Goal: Communication & Community: Answer question/provide support

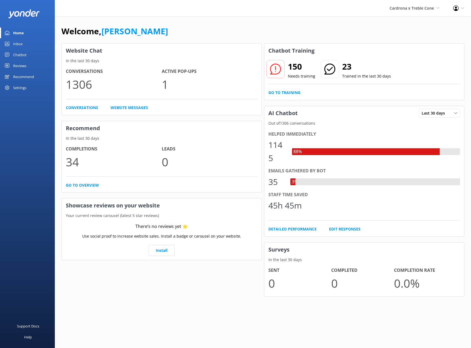
click at [26, 57] on div "Chatbot" at bounding box center [19, 54] width 13 height 11
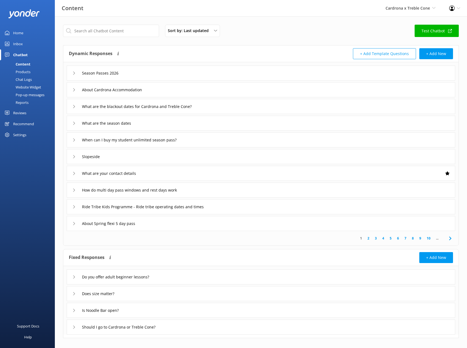
click at [73, 74] on icon at bounding box center [73, 72] width 3 height 3
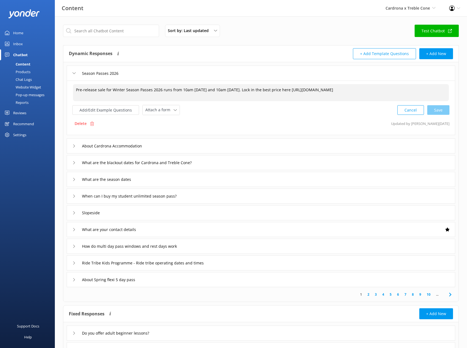
drag, startPoint x: 75, startPoint y: 91, endPoint x: 105, endPoint y: 90, distance: 30.2
click at [105, 90] on textarea "Pre-release sale for Winter Season Passes 2026 runs from 10am [DATE] and 10am […" at bounding box center [261, 92] width 376 height 17
click at [150, 91] on textarea "Drop one for Winter Season Passes 2026 runs from 10am [DATE] and 10am [DATE]. L…" at bounding box center [261, 92] width 376 height 17
drag, startPoint x: 150, startPoint y: 90, endPoint x: 270, endPoint y: 89, distance: 120.0
click at [270, 89] on textarea "Drop one for Winter Season Passes 2026 runs from 10am [DATE] and 10am [DATE]. L…" at bounding box center [261, 92] width 376 height 17
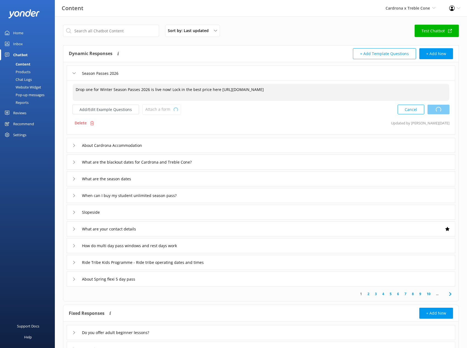
click at [439, 111] on div "Cancel Loading.." at bounding box center [423, 109] width 52 height 10
type textarea "Drop one for Winter Season Passes 2026 is live now! Lock in the best price here…"
click at [75, 74] on icon at bounding box center [73, 72] width 3 height 3
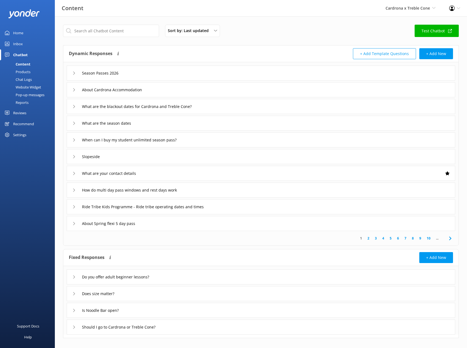
click at [75, 91] on div "About Cardrona Accommodation" at bounding box center [106, 89] width 68 height 9
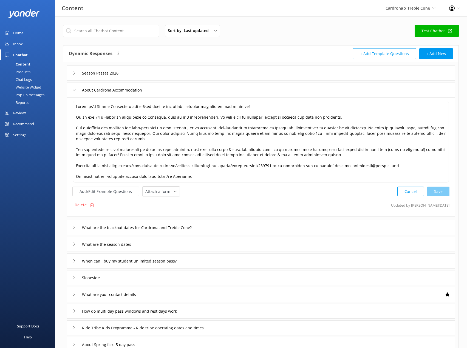
click at [75, 91] on div "About Cardrona Accommodation" at bounding box center [106, 89] width 68 height 9
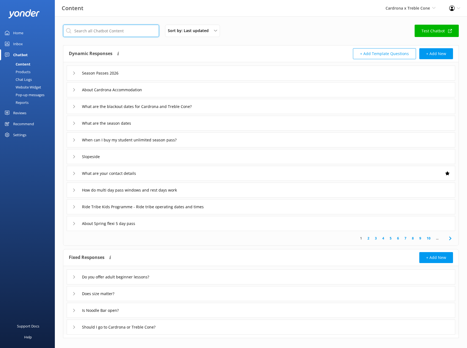
click at [96, 31] on input "text" at bounding box center [111, 31] width 96 height 12
type input "drop"
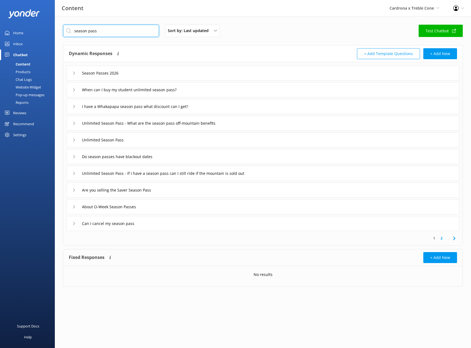
type input "season pass"
click at [72, 140] on icon at bounding box center [73, 139] width 3 height 3
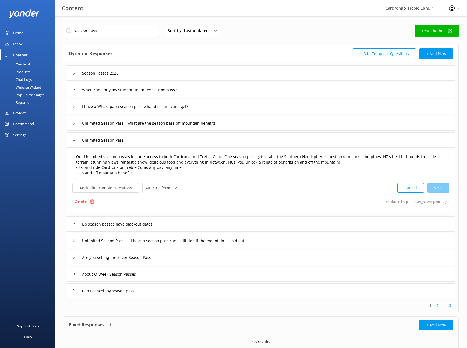
click at [72, 140] on icon at bounding box center [73, 139] width 3 height 3
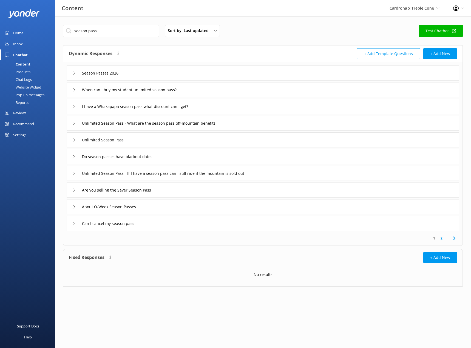
click at [71, 157] on div "Do season passes have blackout dates" at bounding box center [263, 156] width 392 height 15
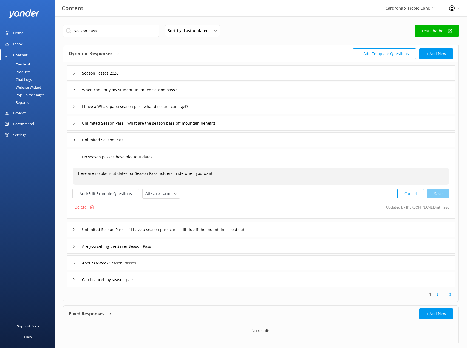
click at [133, 175] on textarea "There are no blackout dates for Season Pass holders - ride when you want!" at bounding box center [261, 176] width 376 height 17
click at [249, 173] on textarea "There are no blackout dates for Unlimited Season Pass holders - ride when you w…" at bounding box center [261, 176] width 376 height 17
click at [254, 172] on textarea "There are no blackout dates for Unlimited Season Pass holders - ride when you w…" at bounding box center [261, 176] width 376 height 17
click at [427, 174] on textarea "There are no blackout dates for Unlimited Season Pass holders - ride when you w…" at bounding box center [261, 176] width 376 height 17
click at [434, 195] on div "Cancel Save" at bounding box center [423, 193] width 52 height 10
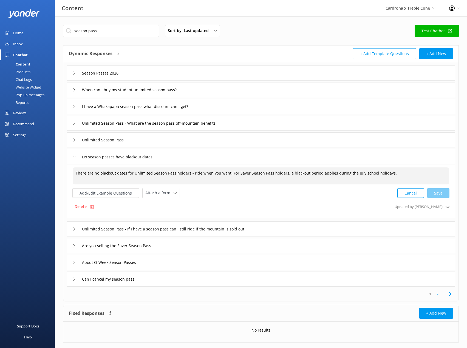
type textarea "There are no blackout dates for Unlimited Season Pass holders - ride when you w…"
click at [75, 156] on use at bounding box center [74, 157] width 3 height 2
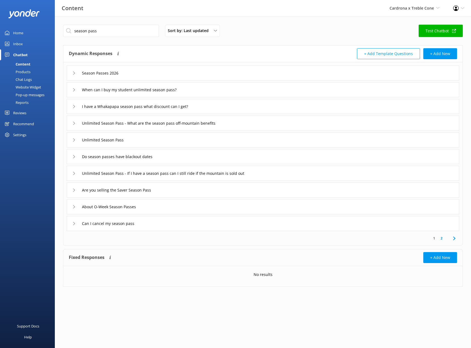
click at [75, 190] on icon at bounding box center [73, 189] width 3 height 3
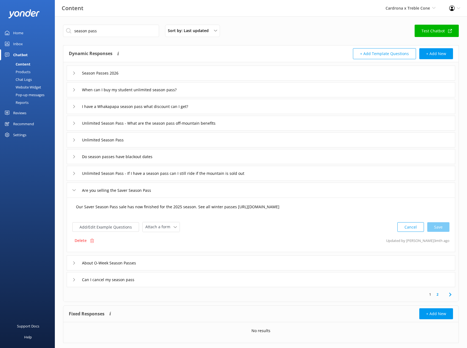
click at [134, 206] on textarea "Our Saver Season Pass sale has now finished for the 2025 season. See all winter…" at bounding box center [261, 209] width 376 height 17
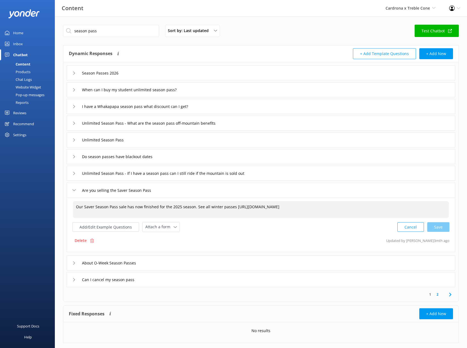
drag, startPoint x: 178, startPoint y: 207, endPoint x: 127, endPoint y: 208, distance: 51.5
click at [127, 208] on textarea "Our Saver Season Pass sale has now finished for the 2025 season. See all winter…" at bounding box center [261, 209] width 376 height 17
click at [162, 205] on textarea "Our Saver Season Pass sale for the 2026 season. See all winter passes [URL][DOM…" at bounding box center [261, 209] width 376 height 17
click at [196, 206] on textarea "Our Saver Season Pass sale for the 2026 season is now live! See all winter pass…" at bounding box center [261, 209] width 376 height 17
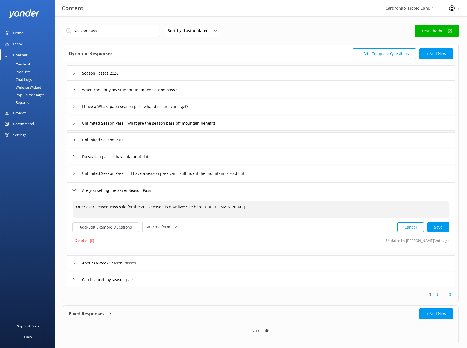
click at [311, 202] on textarea "Our Saver Season Pass sale for the 2026 season is now live! See here [URL][DOMA…" at bounding box center [261, 209] width 376 height 17
drag, startPoint x: 308, startPoint y: 205, endPoint x: 200, endPoint y: 213, distance: 108.8
click at [200, 213] on textarea "Our Saver Season Pass sale for the 2026 season is now live! See here [URL][DOMA…" at bounding box center [261, 209] width 376 height 17
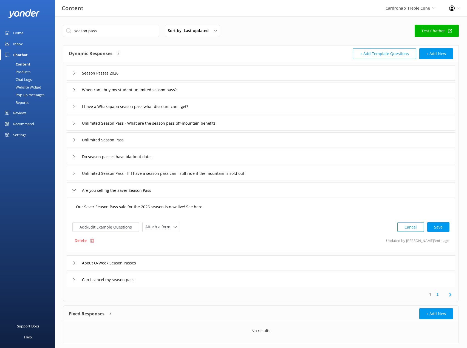
click at [212, 208] on textarea "Our Saver Season Pass sale for the 2026 season is now live! See here" at bounding box center [261, 209] width 376 height 17
paste textarea "[URL][DOMAIN_NAME]"
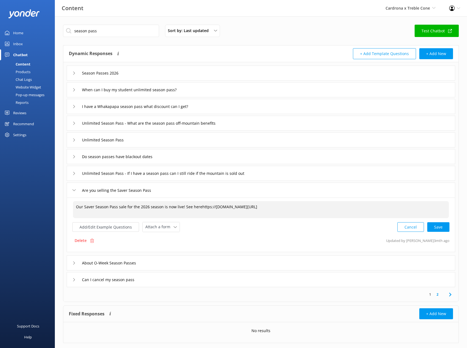
click at [196, 208] on textarea "Our Saver Season Pass sale for the 2026 season is now live! See herehttps://[DO…" at bounding box center [261, 209] width 376 height 17
click at [199, 208] on textarea "Our Saver Season Pass sale for the 2026 season is now live! See herehttps://[DO…" at bounding box center [261, 209] width 376 height 17
click at [334, 208] on textarea "Our Saver Season Pass sale for the 2026 season is now live! See here [URL][DOMA…" at bounding box center [261, 209] width 376 height 17
click at [436, 227] on div "Cancel Save" at bounding box center [423, 227] width 52 height 10
type textarea "Our Saver Season Pass sale for the 2026 season is now live! See here [URL][DOMA…"
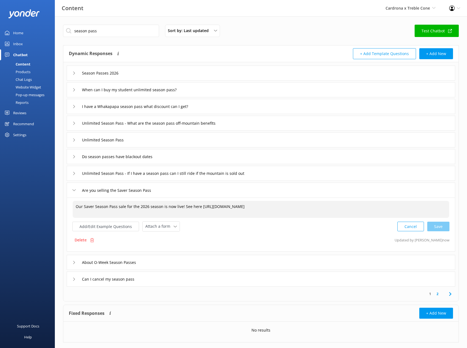
click at [72, 192] on div "Are you selling the Saver Season Pass" at bounding box center [116, 190] width 88 height 9
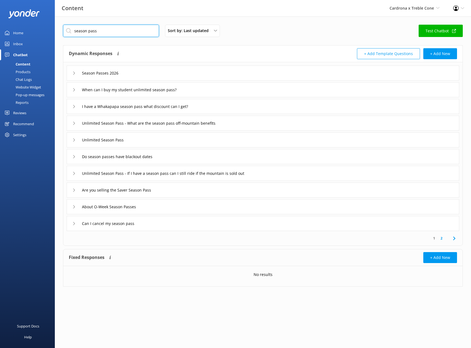
click at [113, 35] on input "season pass" at bounding box center [111, 31] width 96 height 12
click at [218, 27] on div "Sort by: Last updated Title (A-Z) Last updated" at bounding box center [192, 31] width 55 height 12
